Goal: Task Accomplishment & Management: Use online tool/utility

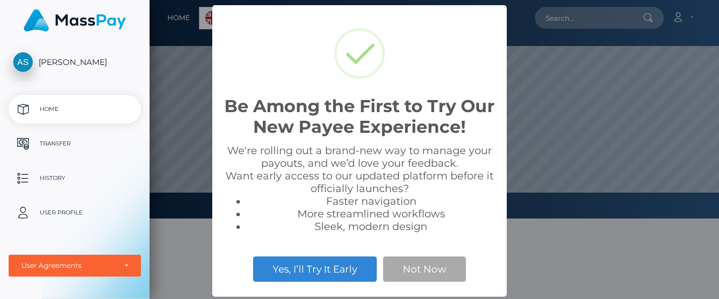
scroll to position [218, 569]
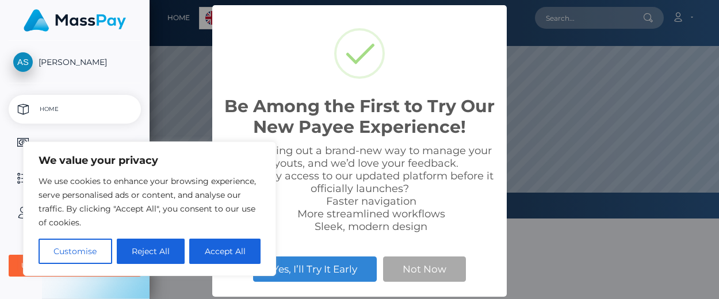
click at [214, 252] on button "Accept All" at bounding box center [224, 251] width 71 height 25
checkbox input "true"
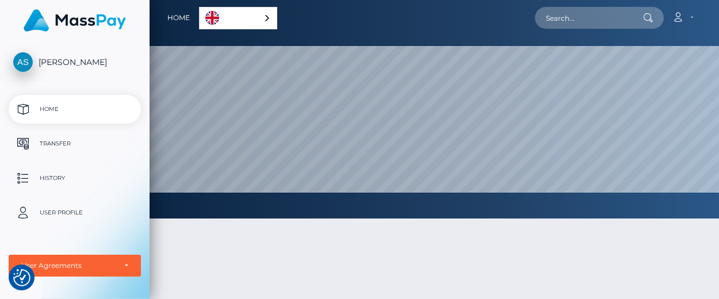
click at [76, 144] on p "Transfer" at bounding box center [74, 143] width 123 height 17
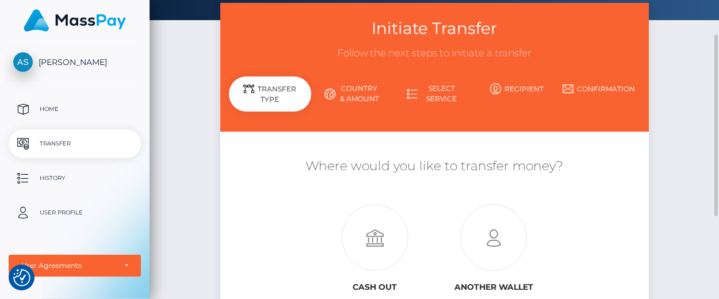
scroll to position [115, 0]
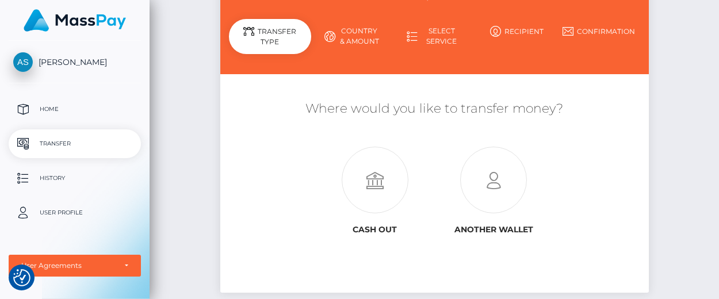
click at [381, 191] on icon at bounding box center [374, 180] width 119 height 67
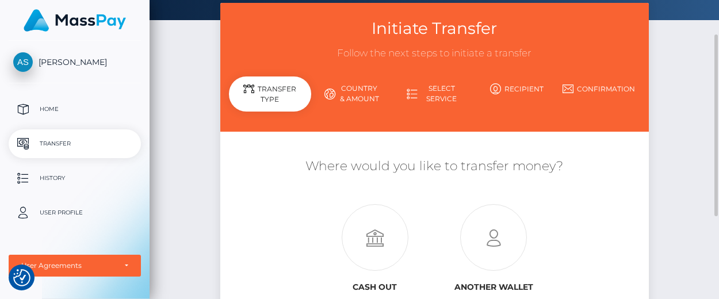
scroll to position [172, 0]
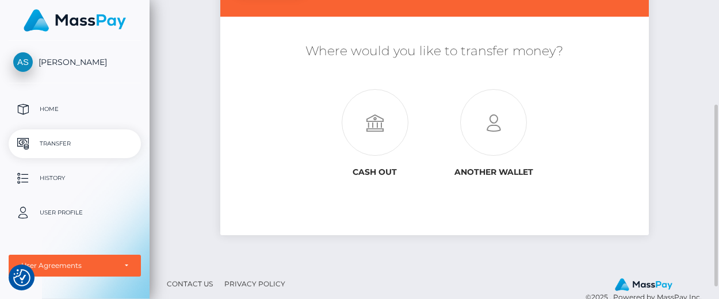
click at [368, 123] on icon at bounding box center [374, 123] width 119 height 67
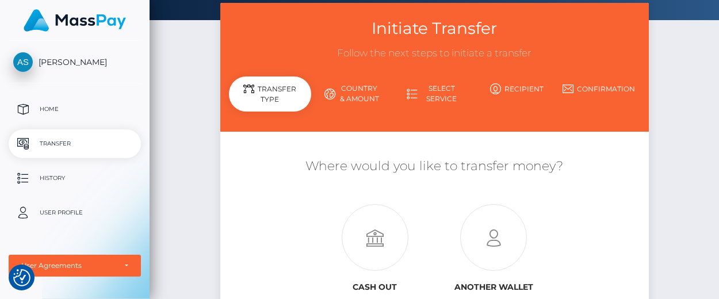
click at [487, 226] on icon at bounding box center [493, 238] width 119 height 67
